Goal: Find contact information: Find contact information

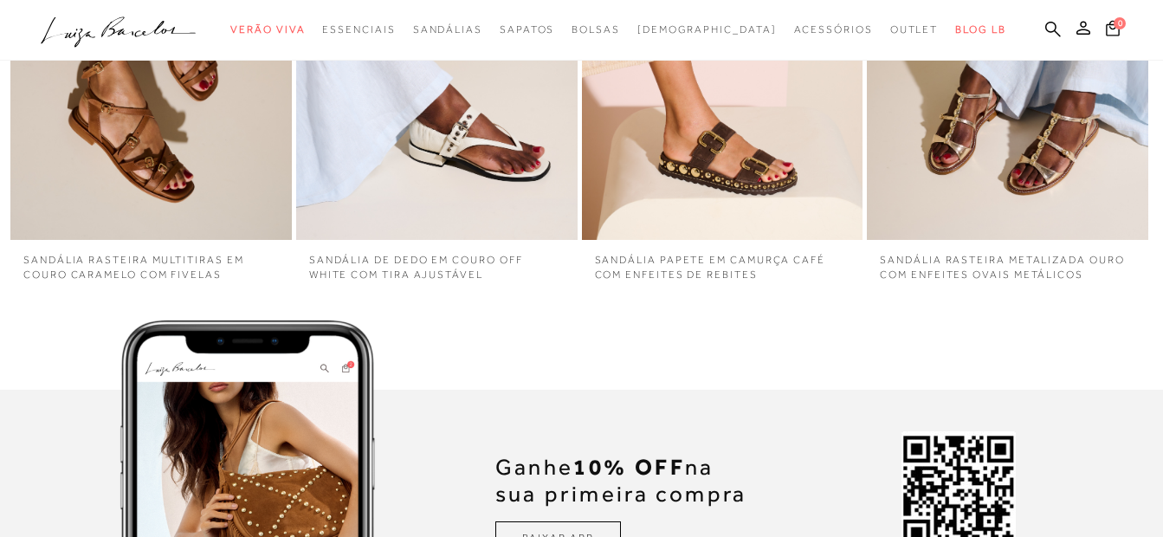
scroll to position [5021, 0]
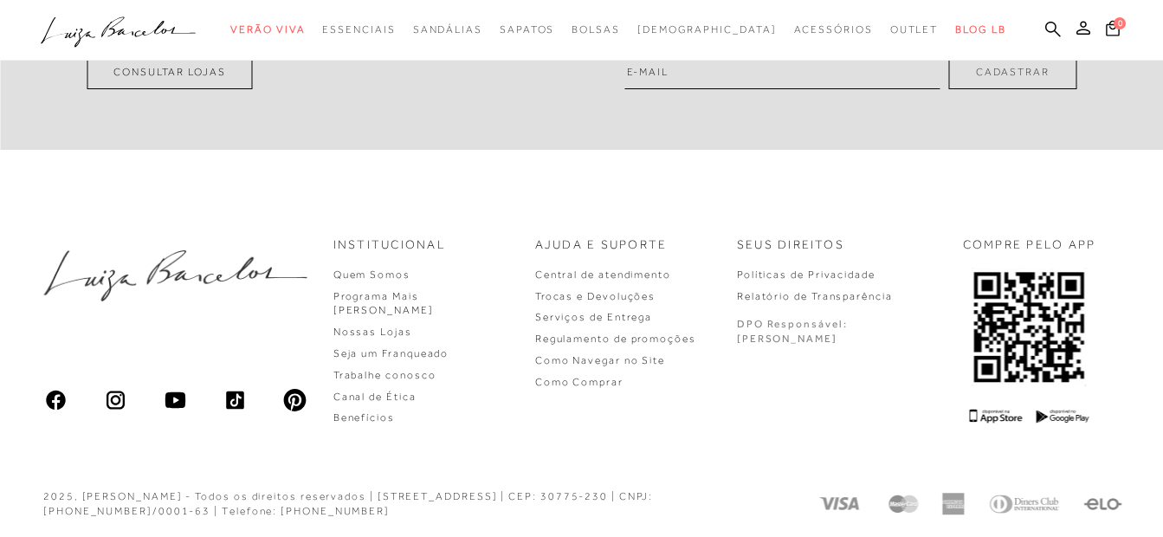
copy div "[PHONE_NUMBER]"
drag, startPoint x: 444, startPoint y: 512, endPoint x: 351, endPoint y: 516, distance: 93.6
click at [351, 516] on div "2025, [PERSON_NAME] - Todos os direitos reservados | [STREET_ADDRESS] | CEP: 30…" at bounding box center [411, 503] width 736 height 29
click at [301, 178] on div "Compre nas lojas [PERSON_NAME] as novidades e os destaques da loja mais próxima…" at bounding box center [581, 216] width 1163 height 647
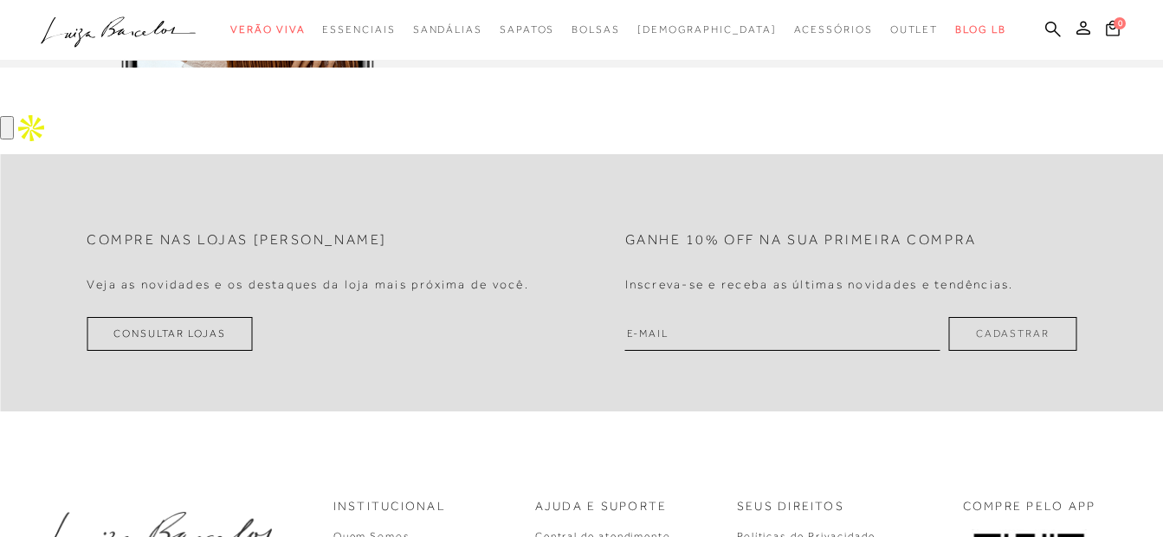
scroll to position [0, 0]
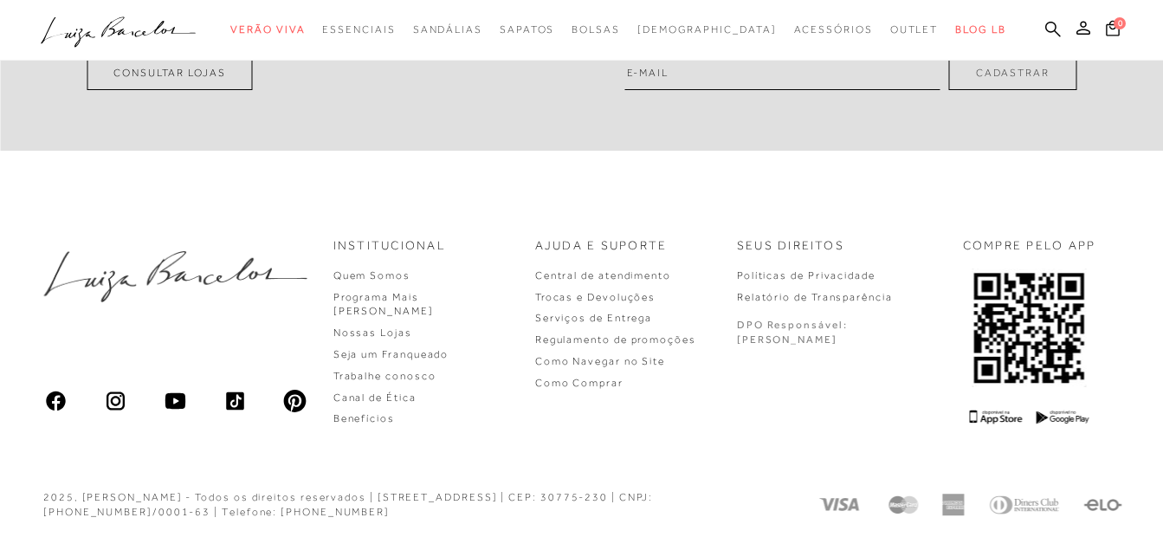
scroll to position [5021, 0]
